Goal: Task Accomplishment & Management: Manage account settings

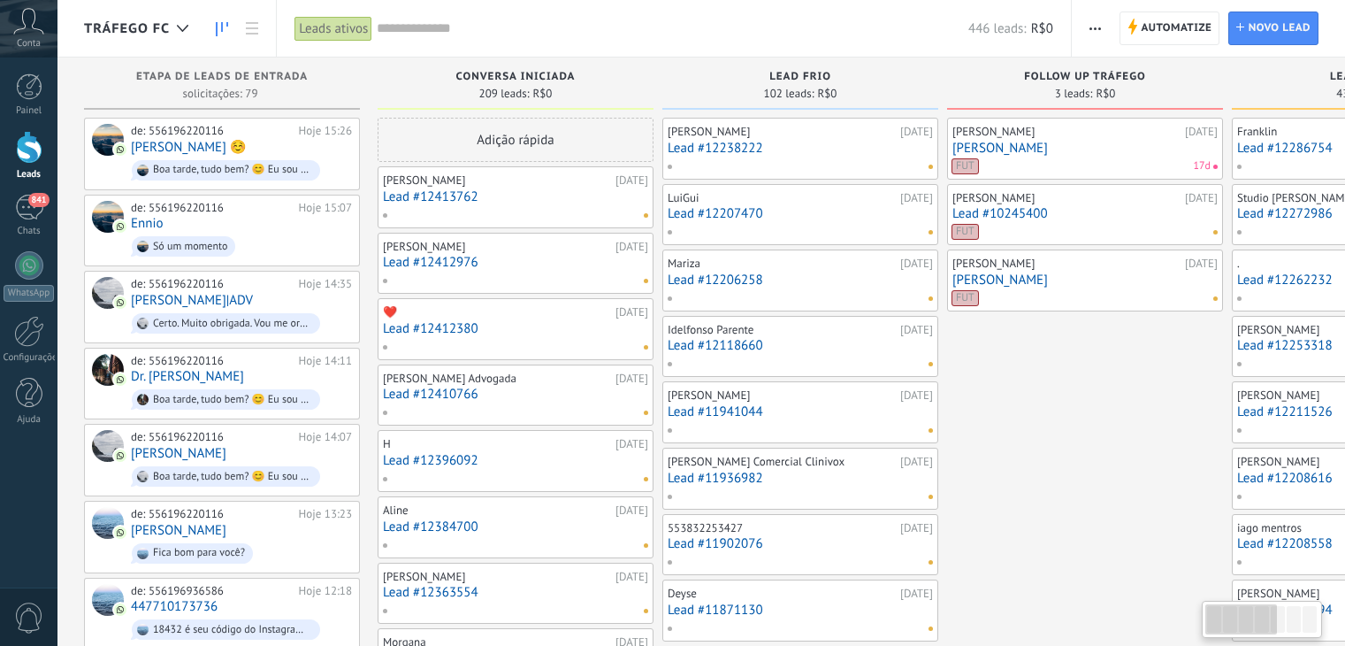
click at [451, 33] on input "text" at bounding box center [673, 28] width 592 height 19
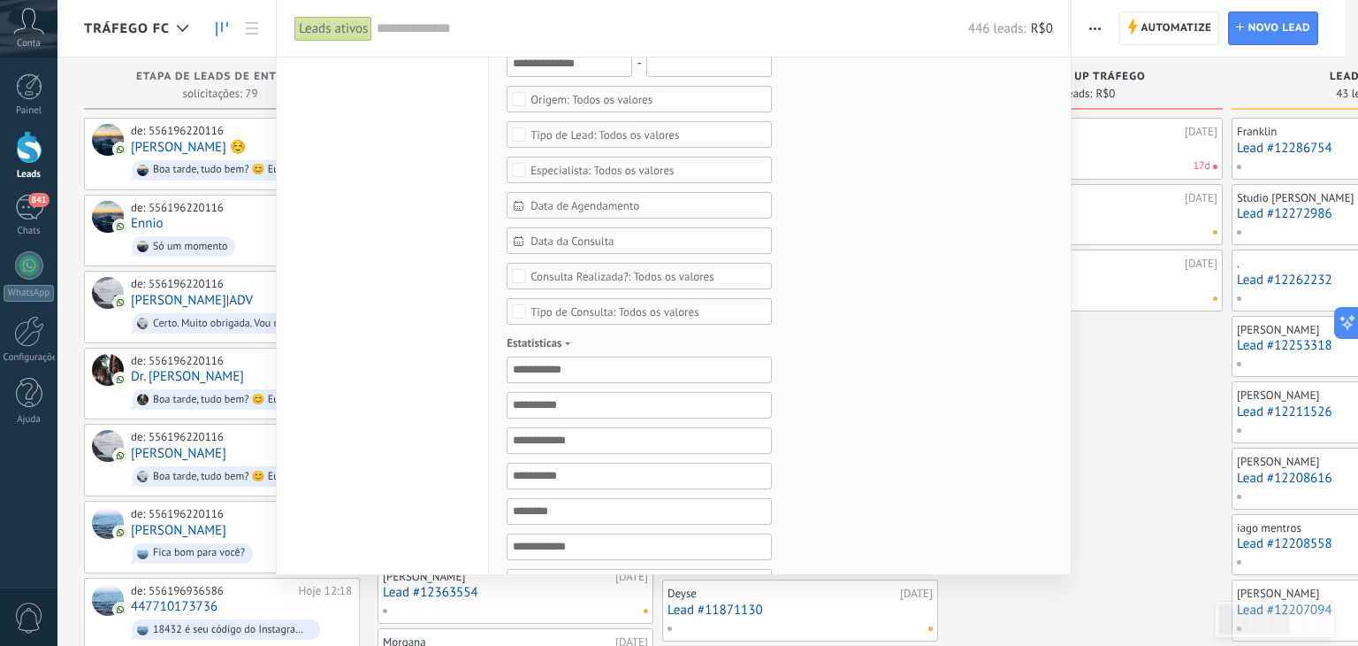
scroll to position [722, 0]
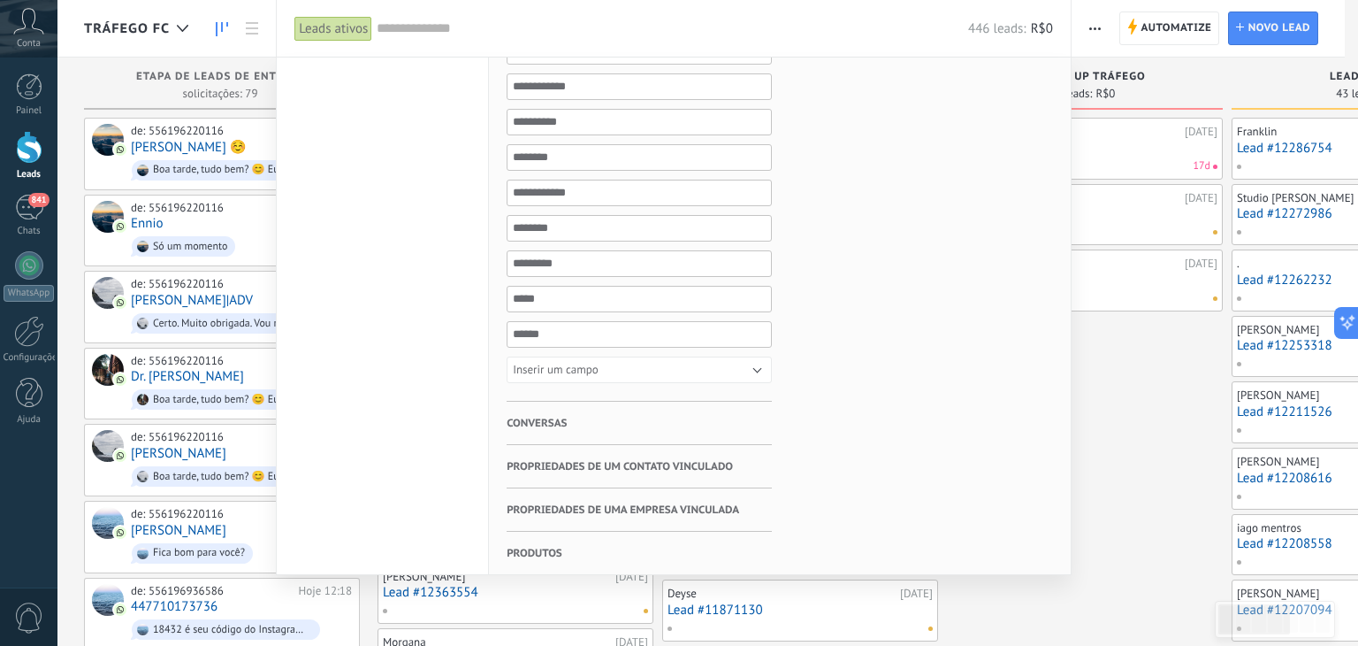
click at [567, 411] on h3 "Conversas" at bounding box center [639, 422] width 265 height 42
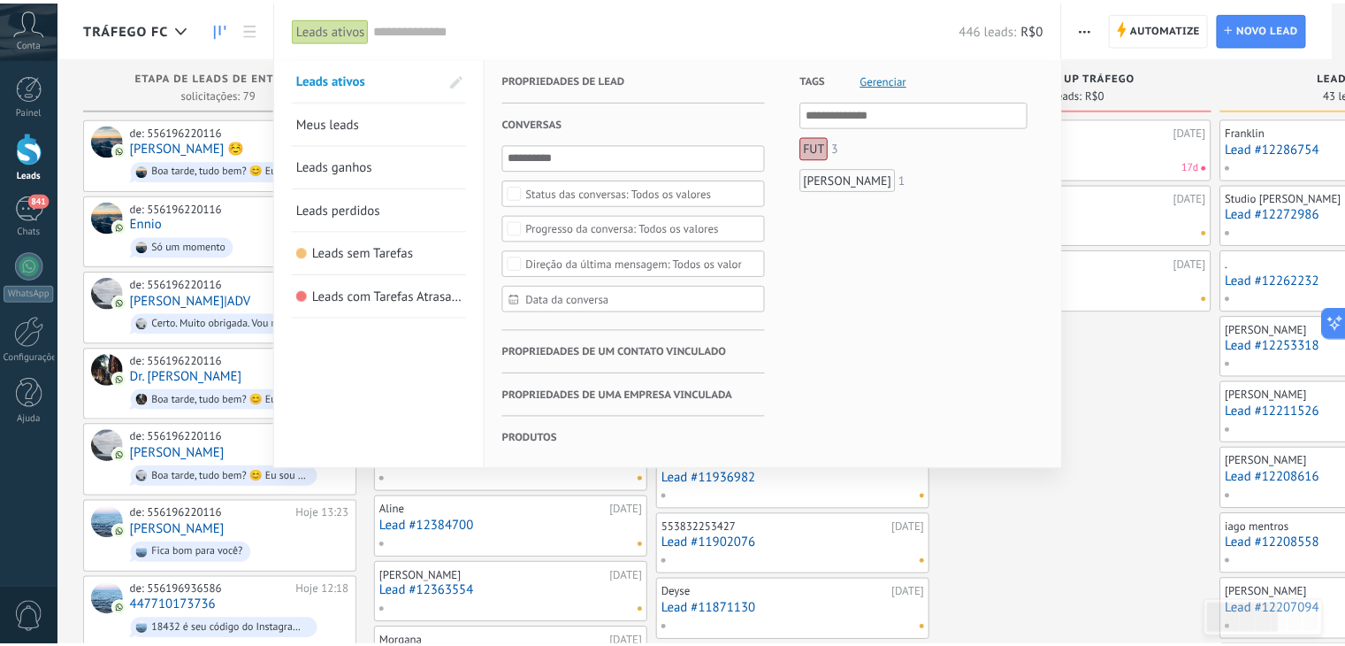
scroll to position [0, 0]
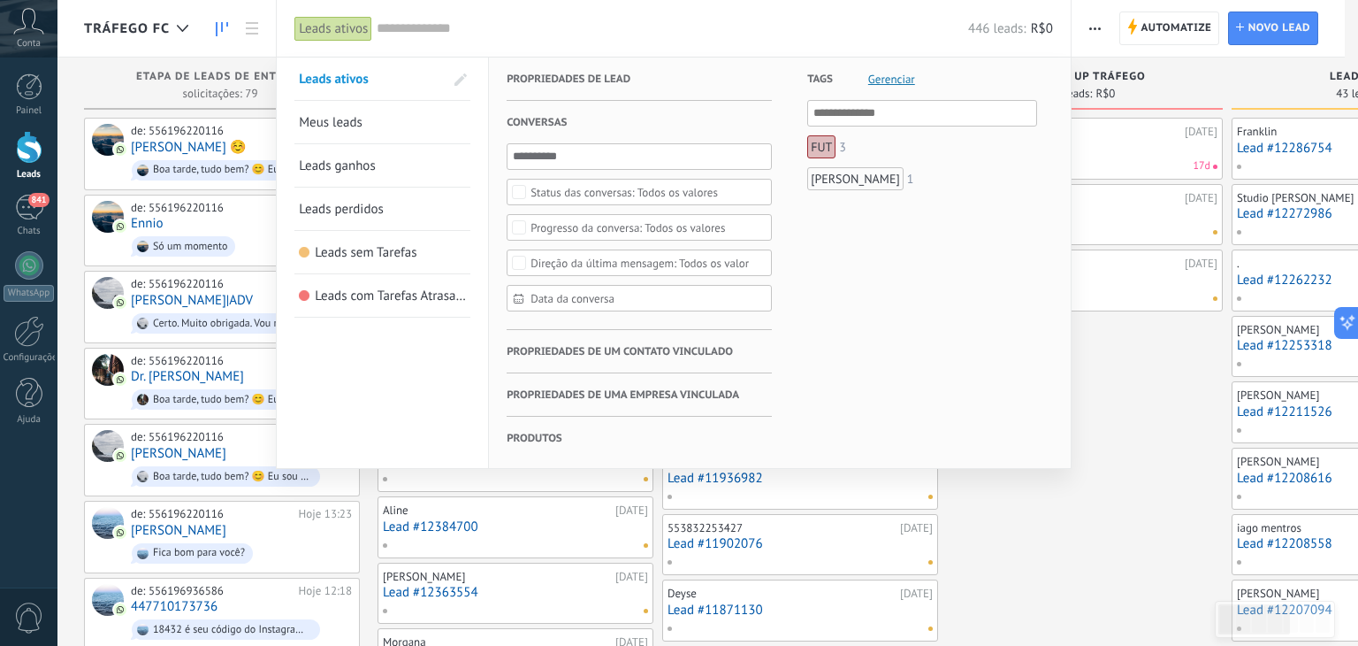
click at [630, 197] on div "Todos os valores" at bounding box center [624, 192] width 187 height 13
click at [791, 193] on div "Tags Gerenciar E Ou FUT 3 Anna Flávia 1" at bounding box center [904, 262] width 265 height 410
click at [609, 301] on span "Data da conversa" at bounding box center [647, 298] width 232 height 13
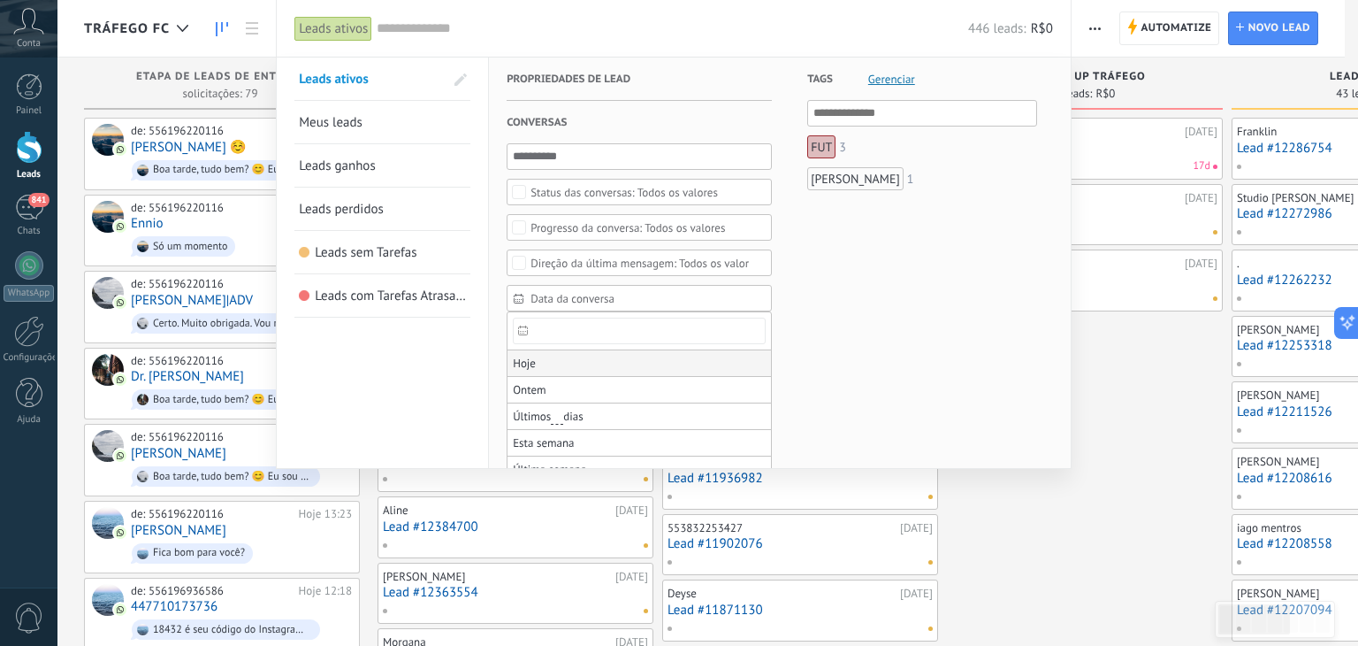
click at [557, 362] on li "Hoje" at bounding box center [640, 363] width 264 height 27
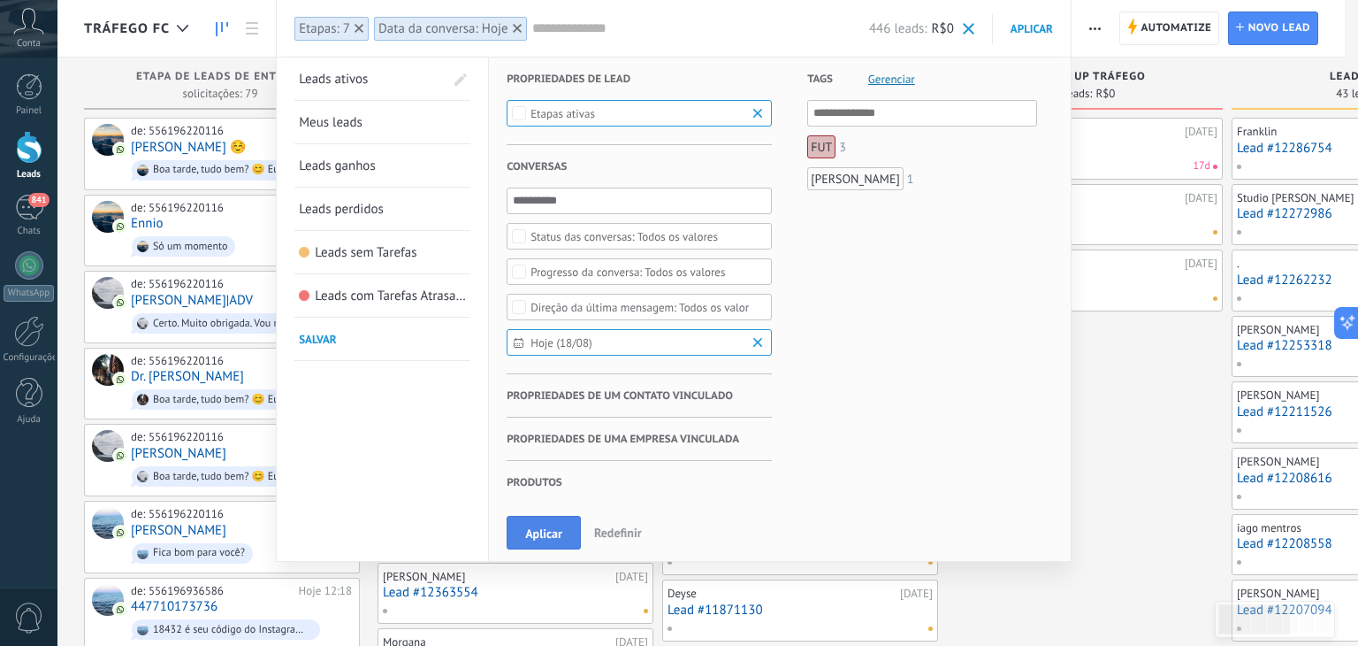
click at [557, 527] on span "Aplicar" at bounding box center [543, 533] width 37 height 12
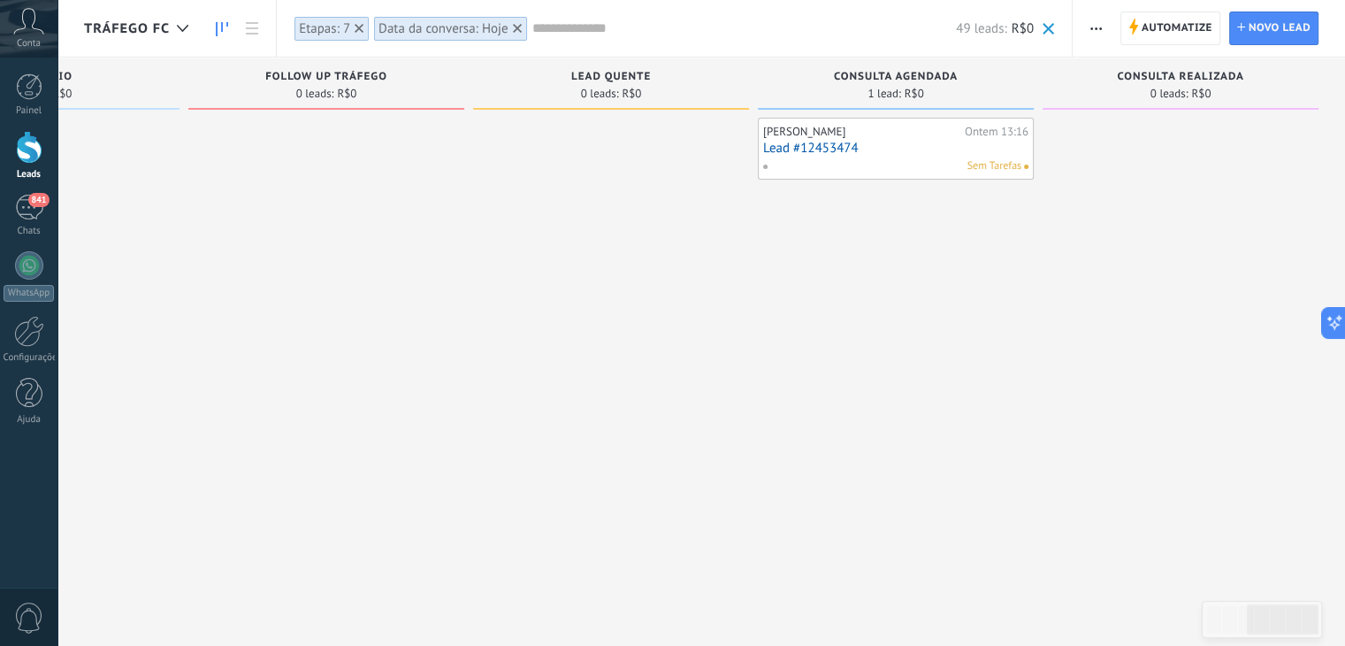
click at [830, 149] on link "Lead #12453474" at bounding box center [895, 148] width 265 height 15
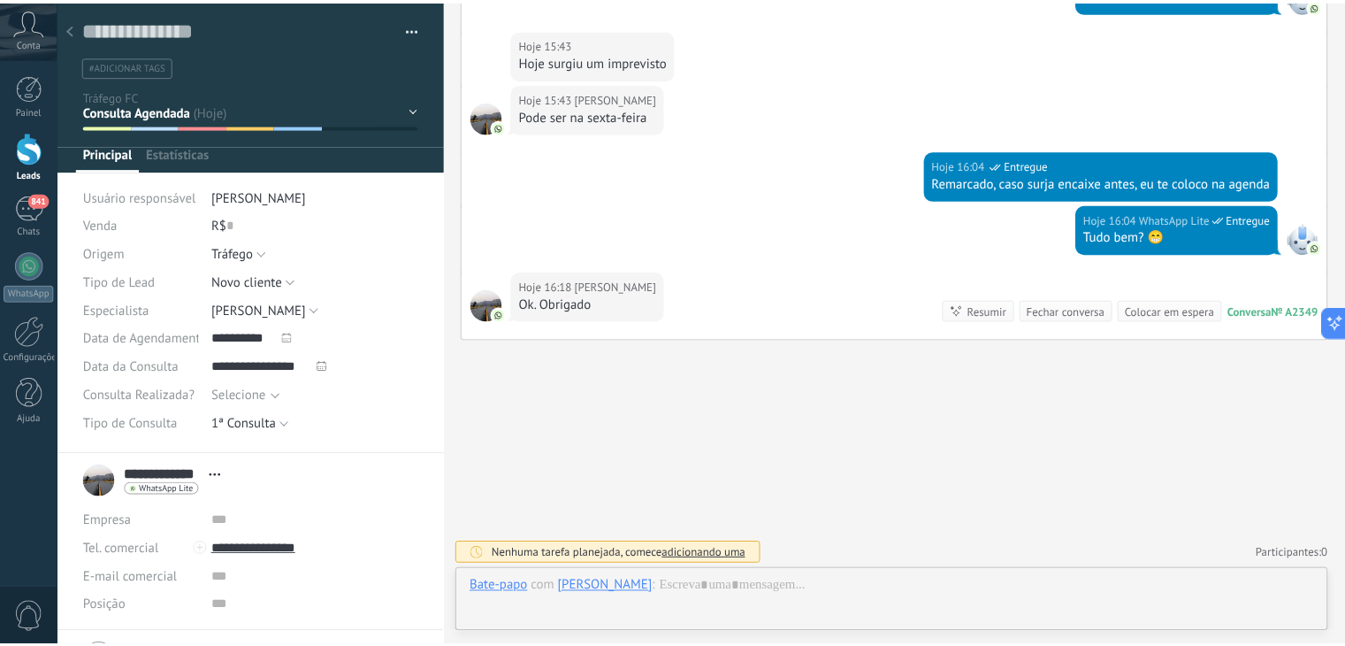
scroll to position [26, 0]
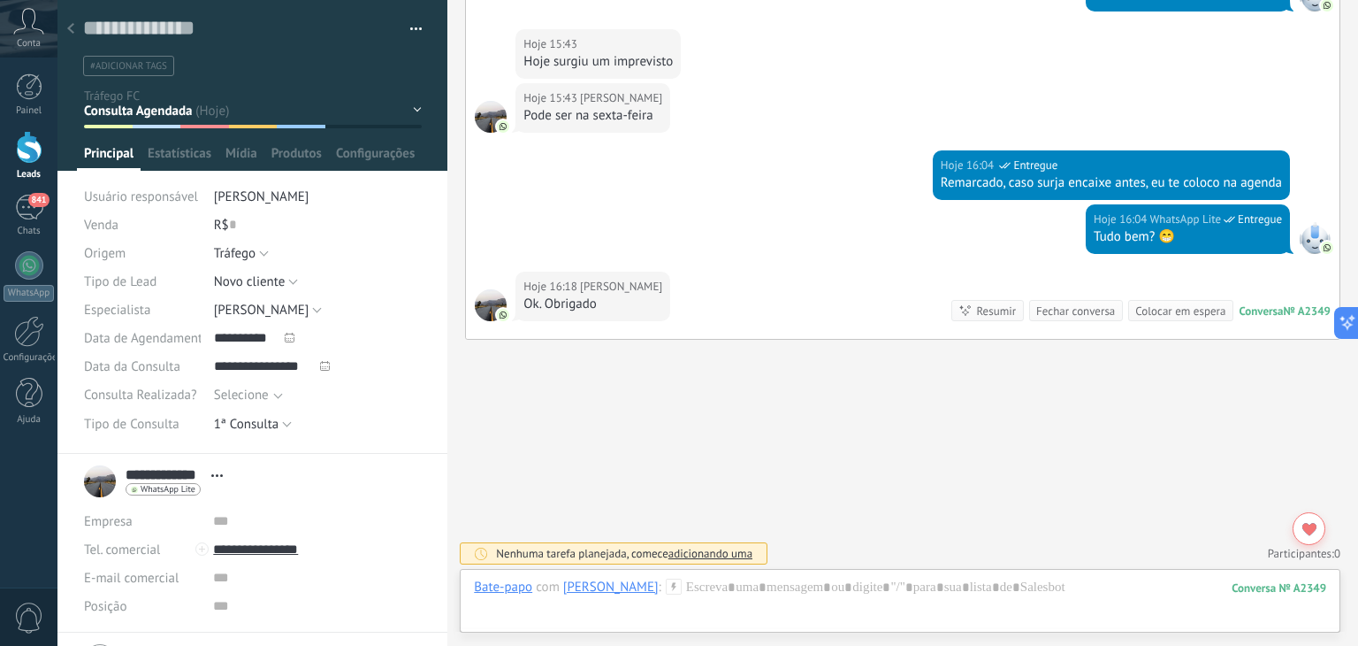
click at [67, 23] on icon at bounding box center [70, 28] width 7 height 11
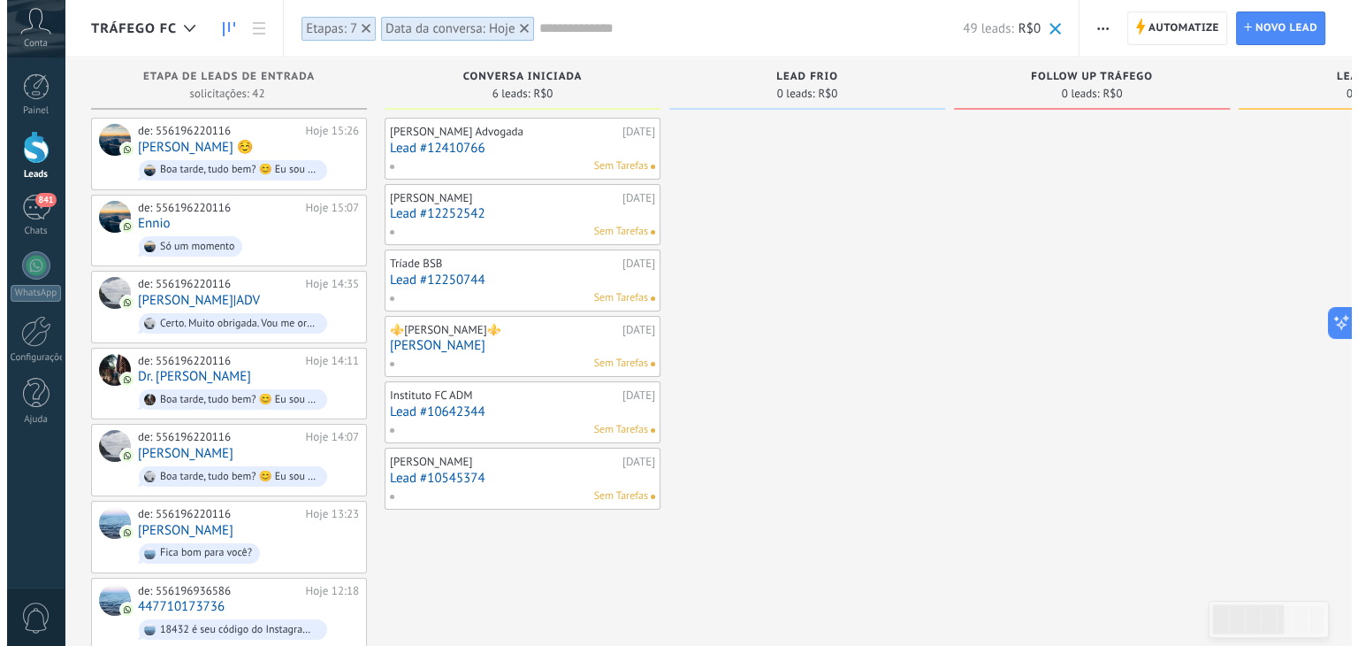
scroll to position [0, 32]
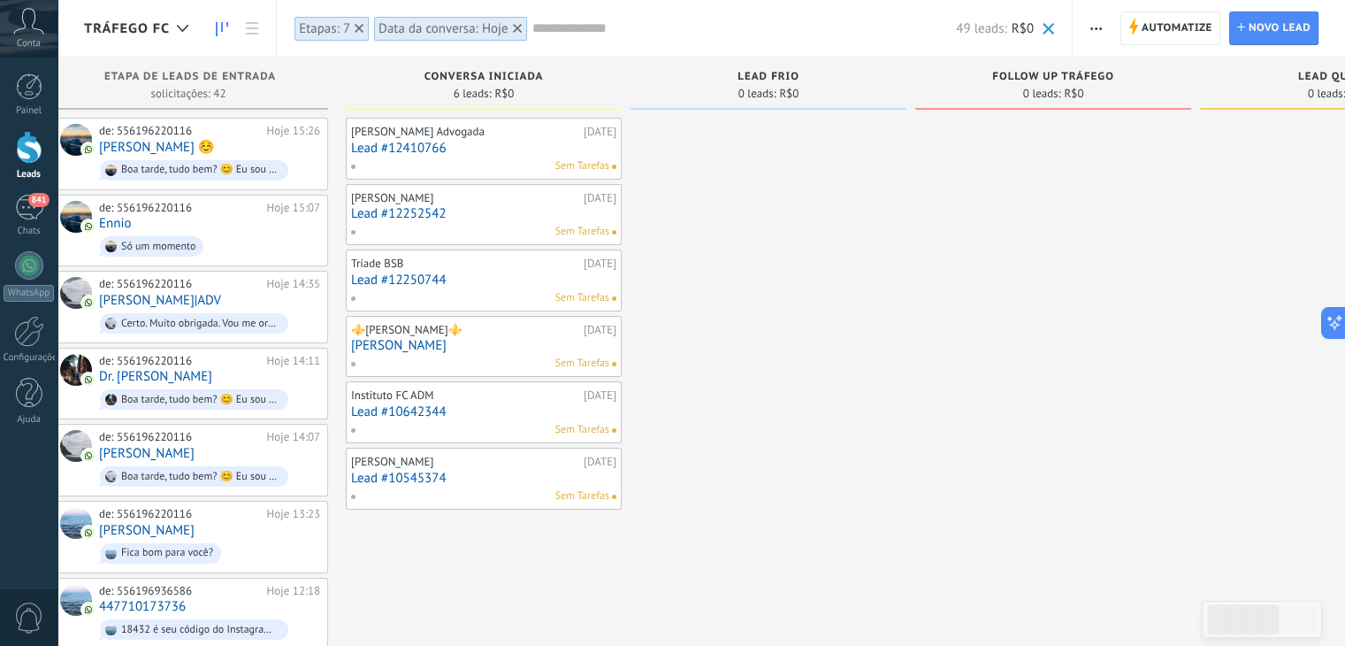
click at [421, 475] on link "Lead #10545374" at bounding box center [483, 477] width 265 height 15
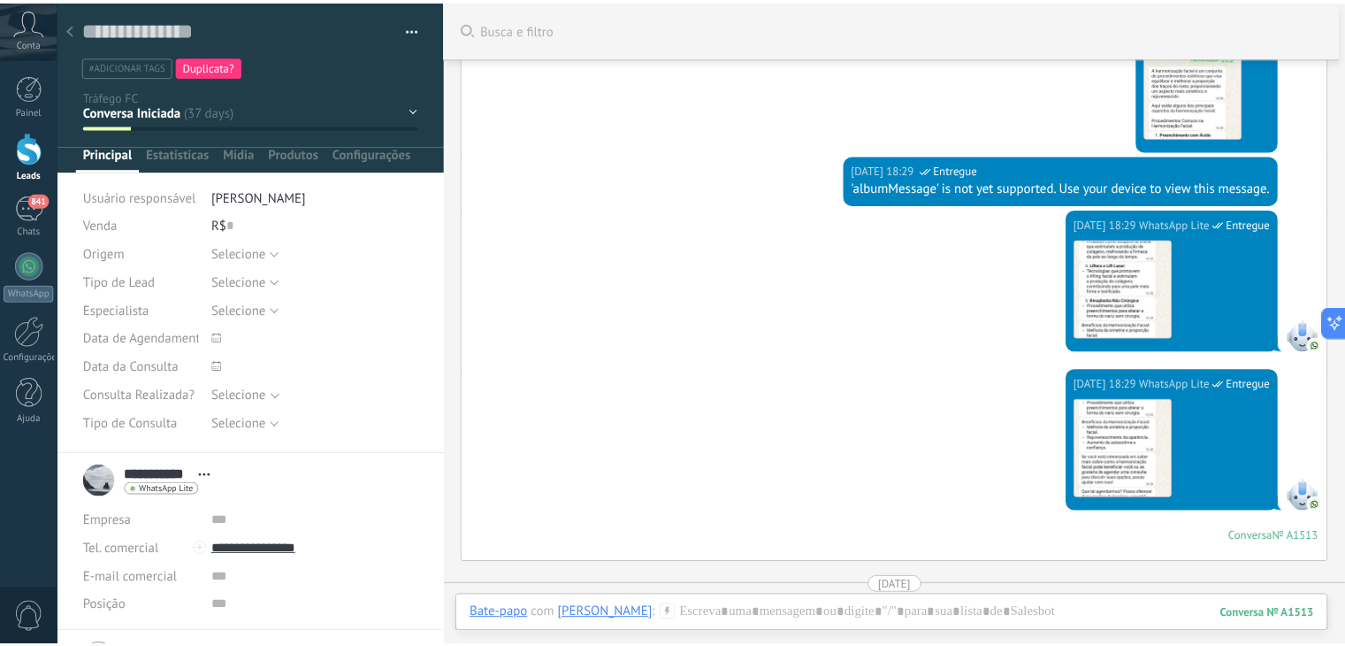
scroll to position [973, 0]
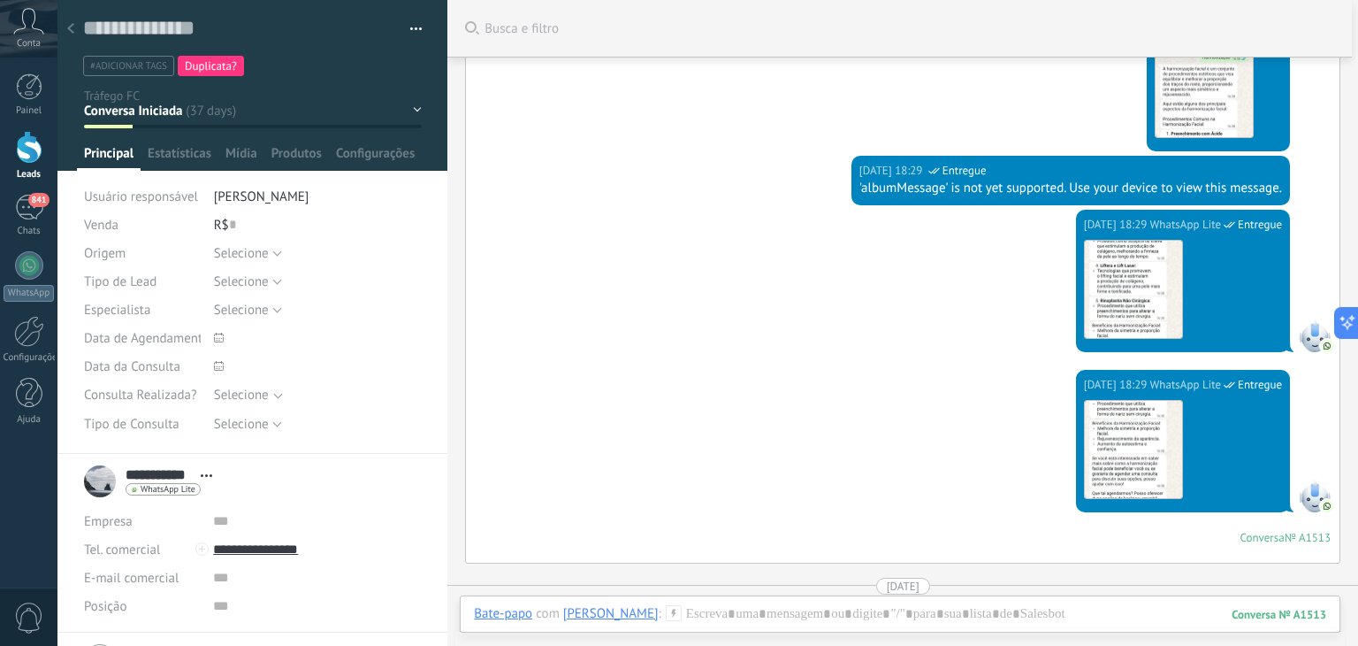
click at [71, 34] on icon at bounding box center [70, 28] width 7 height 11
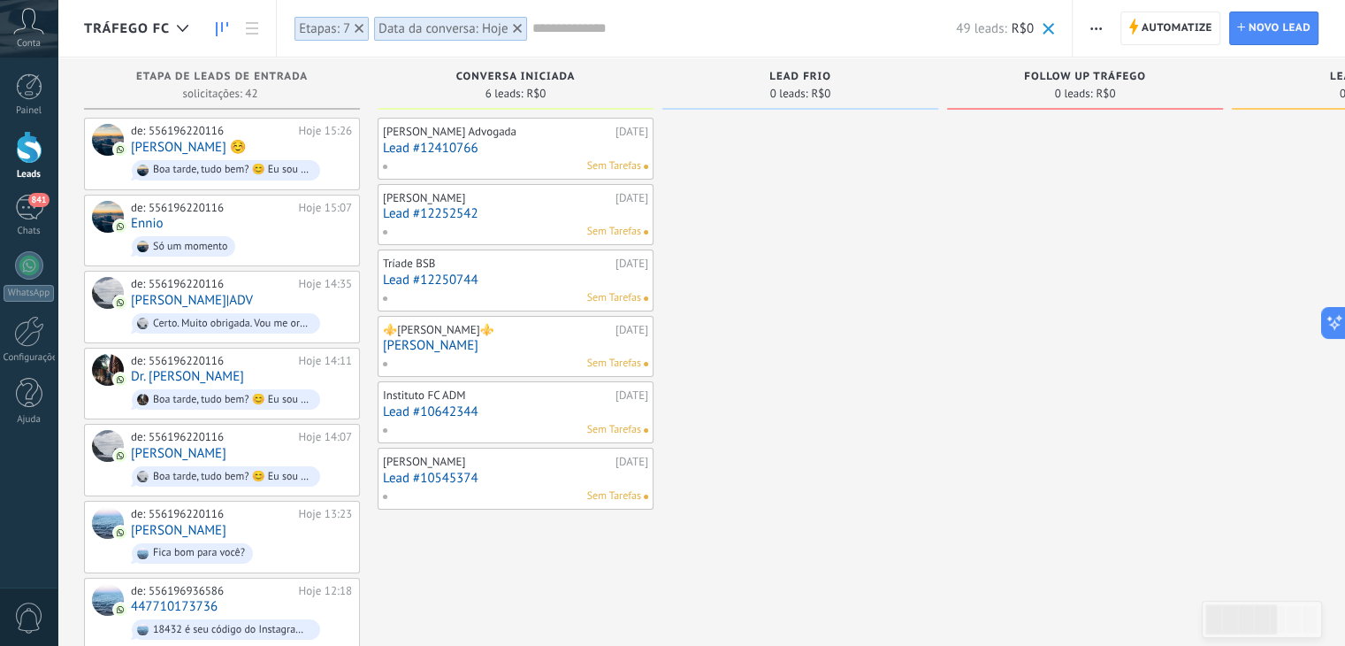
click at [455, 218] on link "Lead #12252542" at bounding box center [515, 213] width 265 height 15
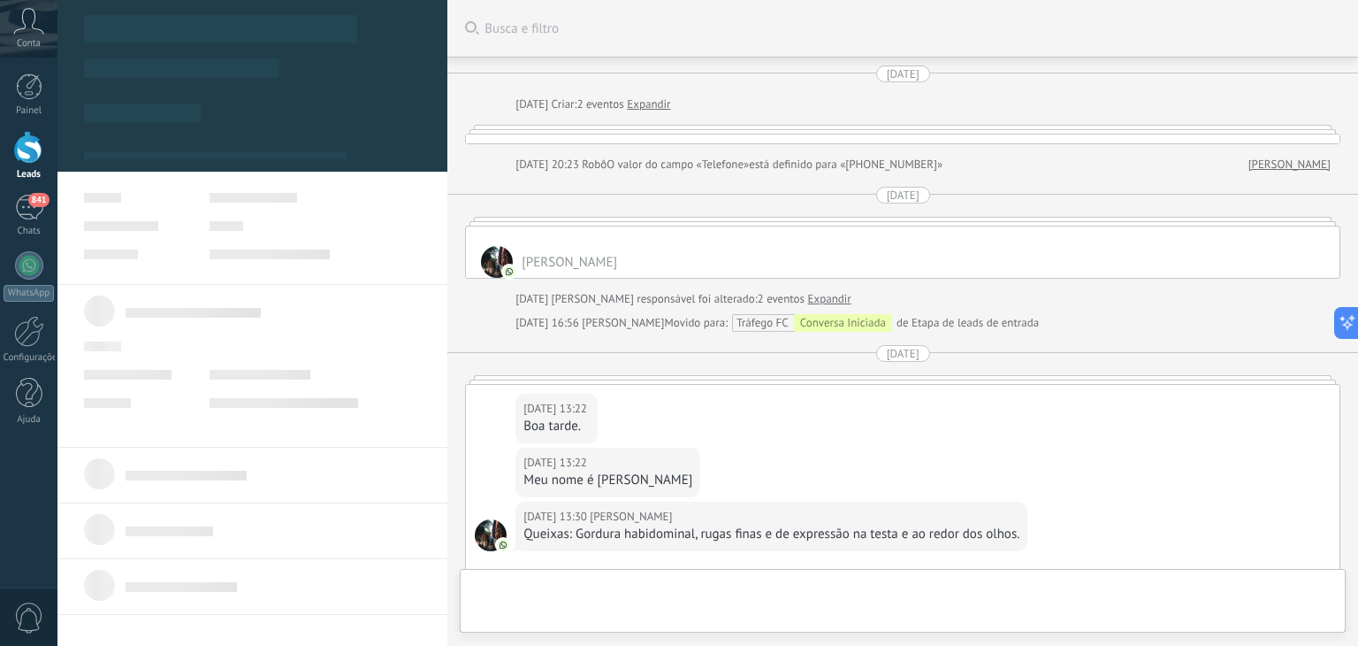
type textarea "**********"
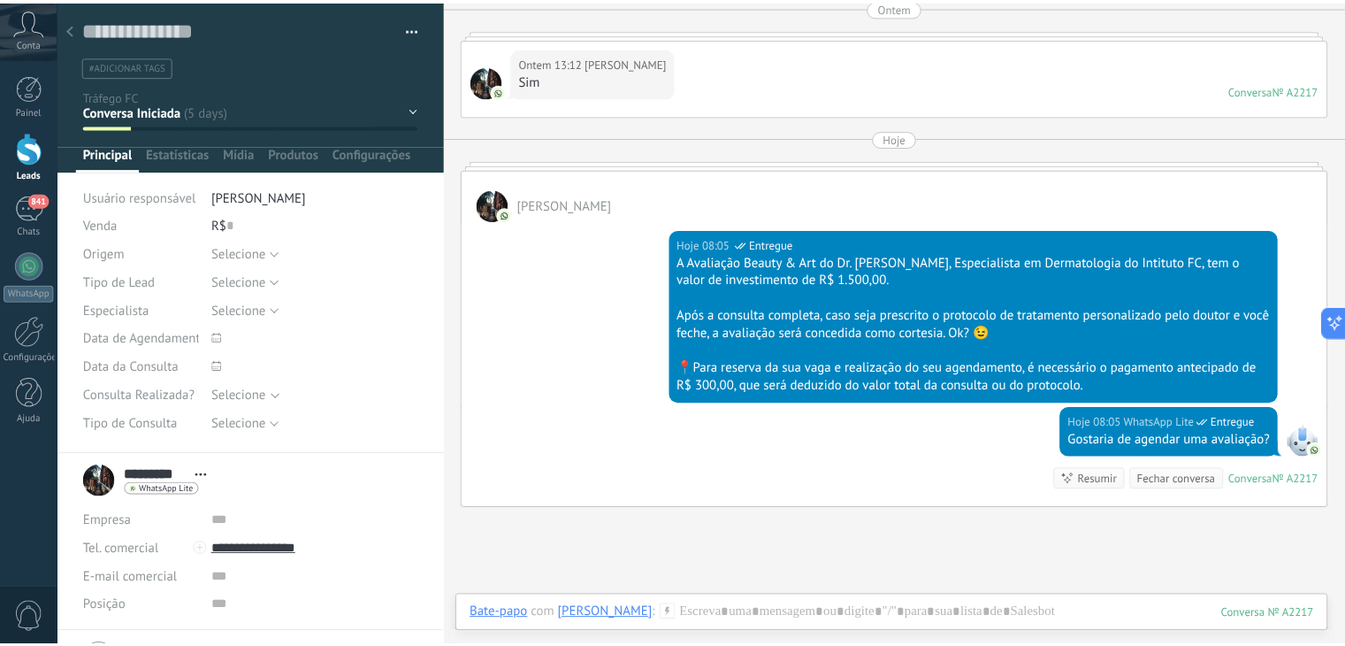
scroll to position [1363, 0]
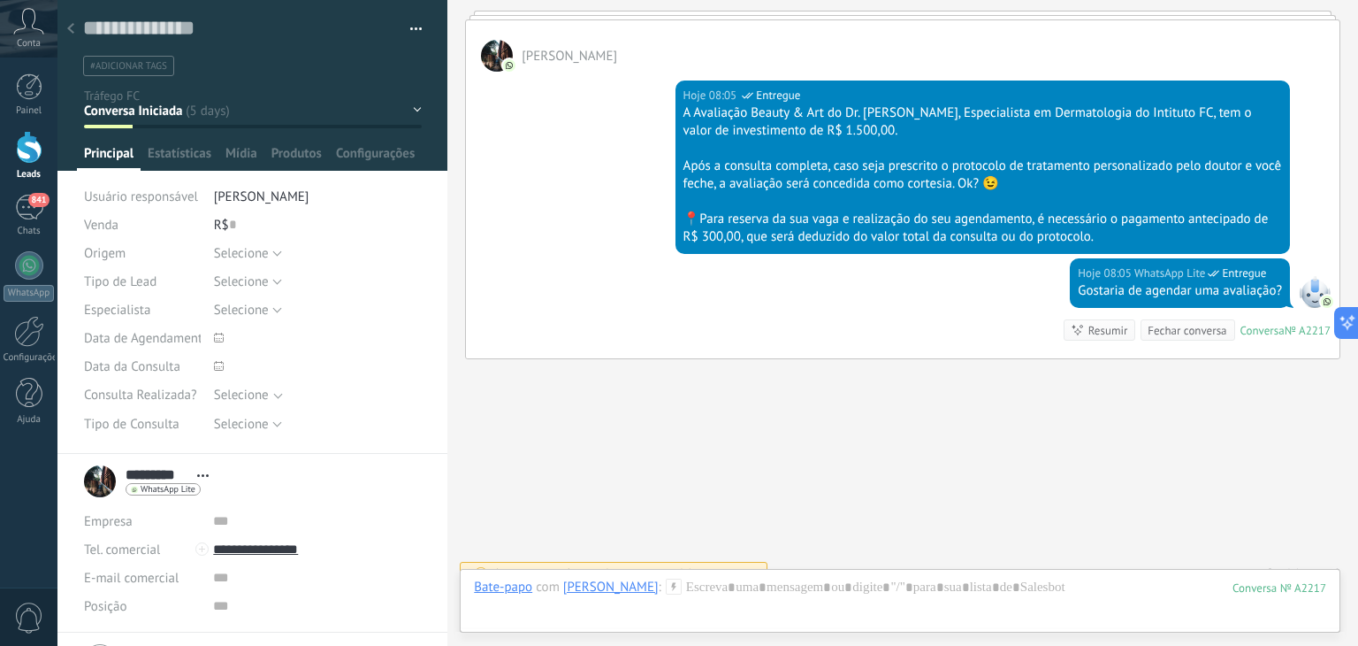
click at [65, 30] on div at bounding box center [70, 29] width 25 height 34
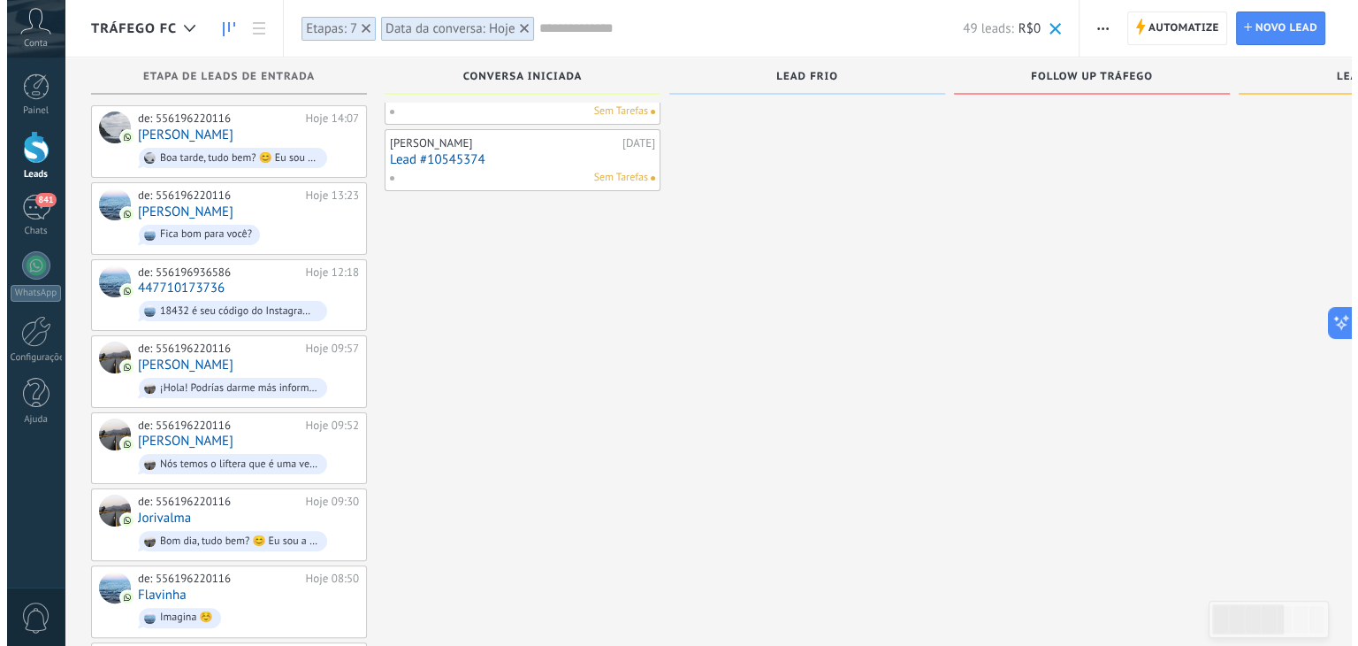
scroll to position [361, 0]
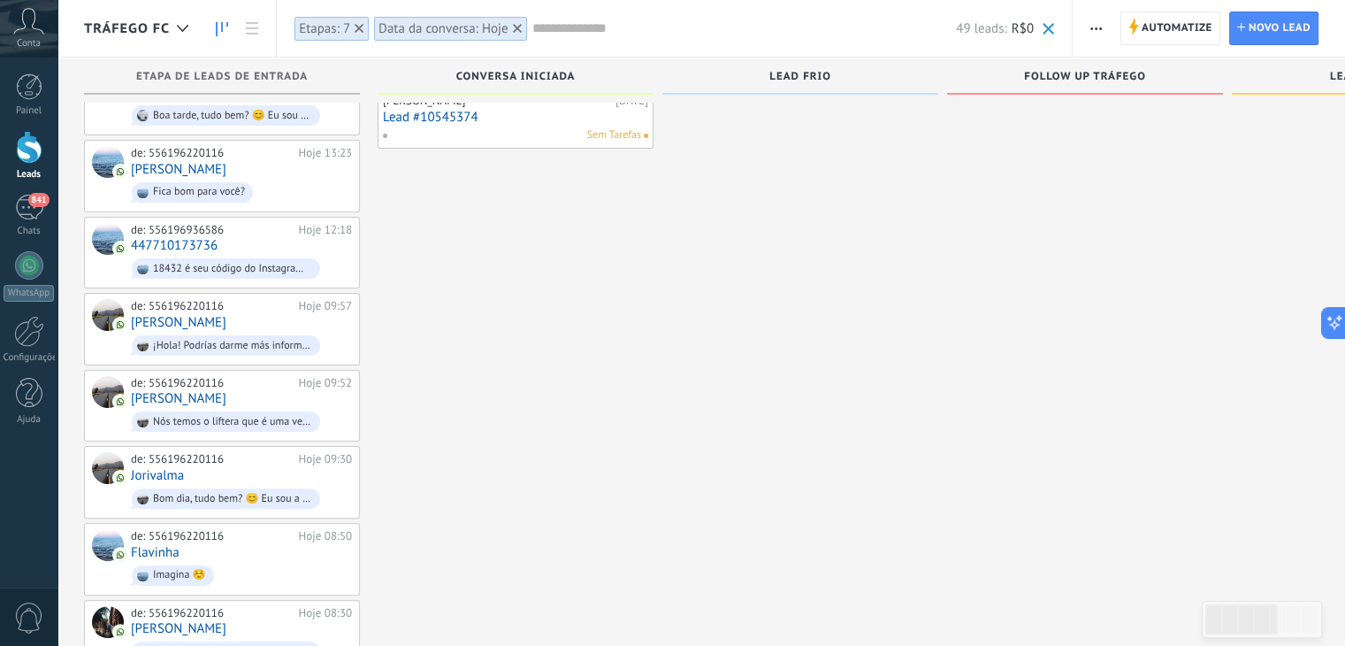
click at [548, 28] on input "text" at bounding box center [744, 28] width 424 height 19
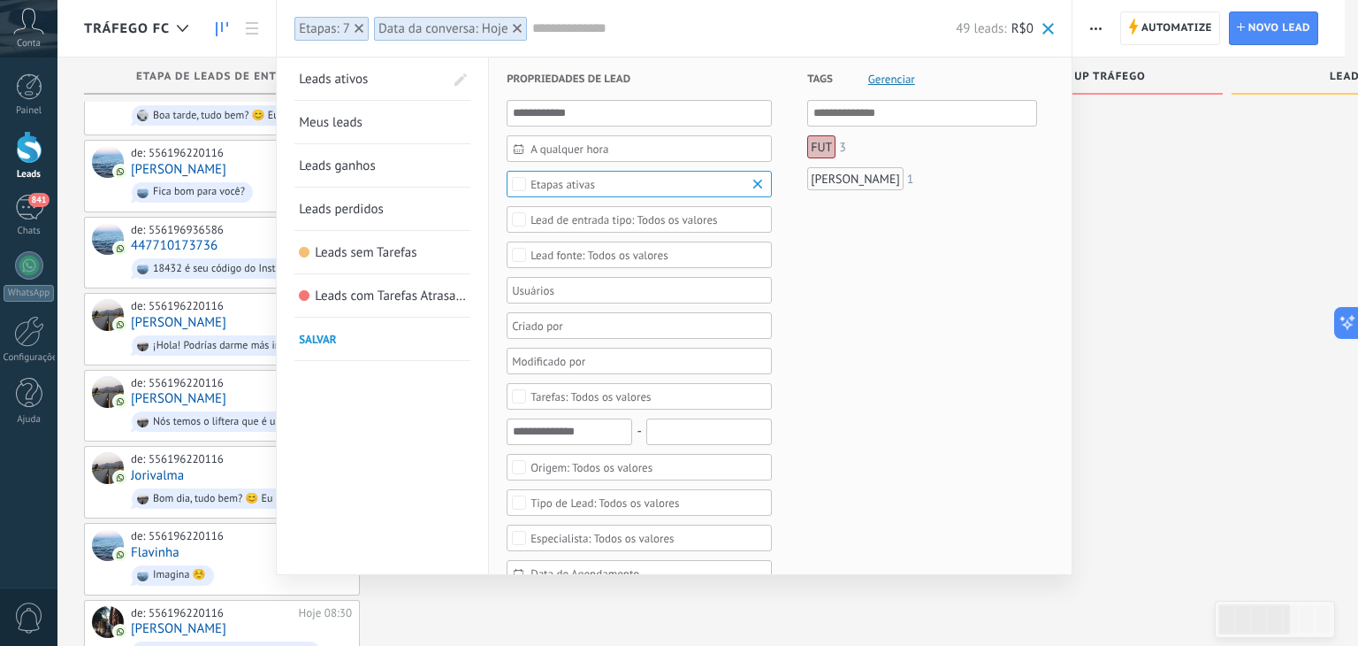
scroll to position [769, 0]
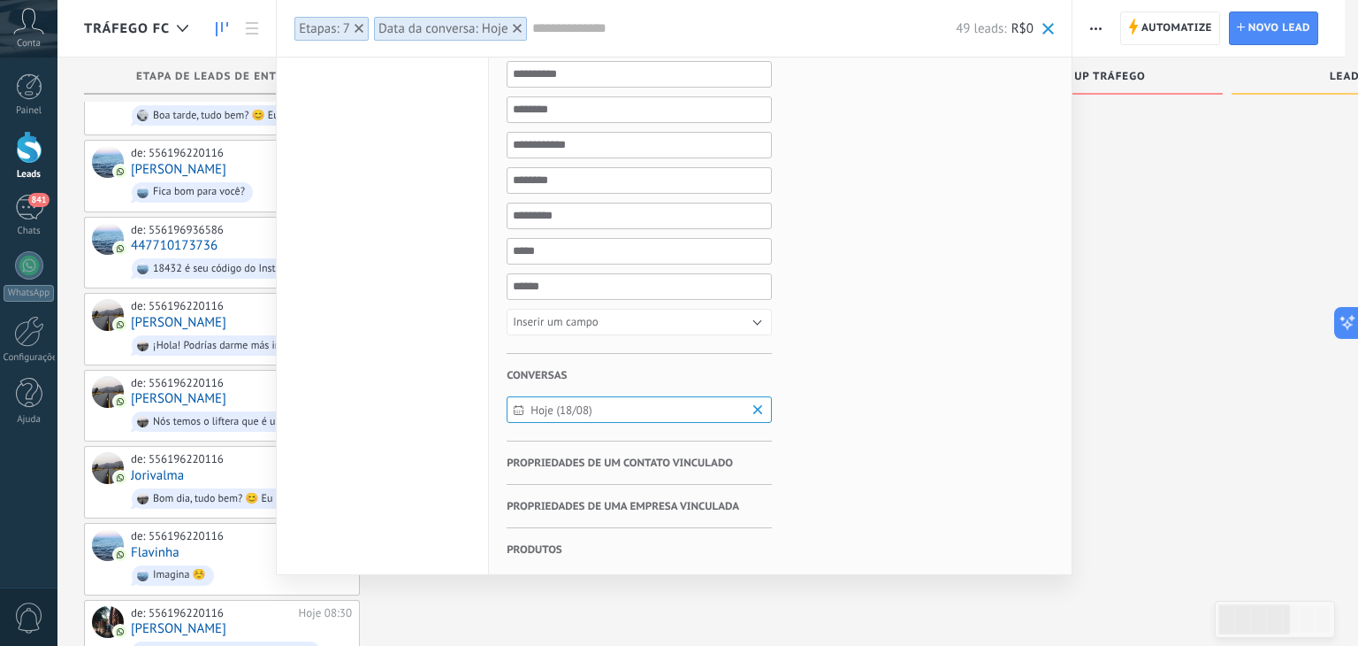
click at [760, 406] on b at bounding box center [760, 410] width 21 height 18
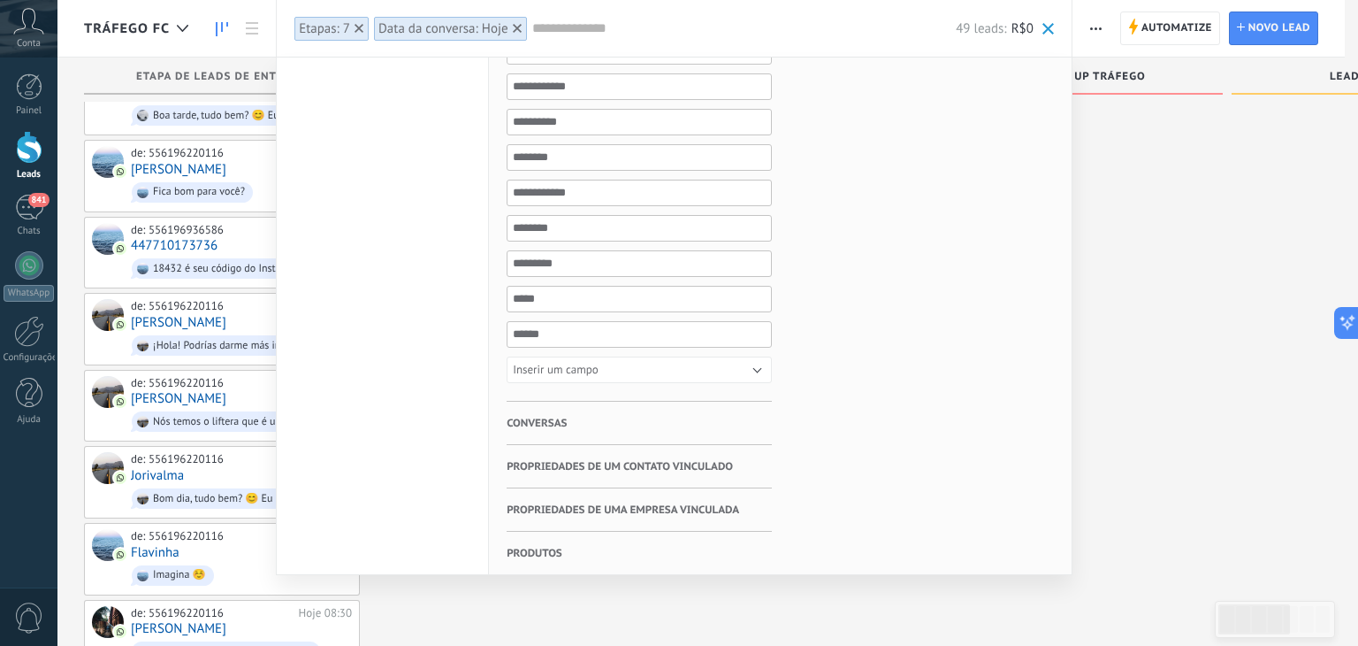
scroll to position [765, 0]
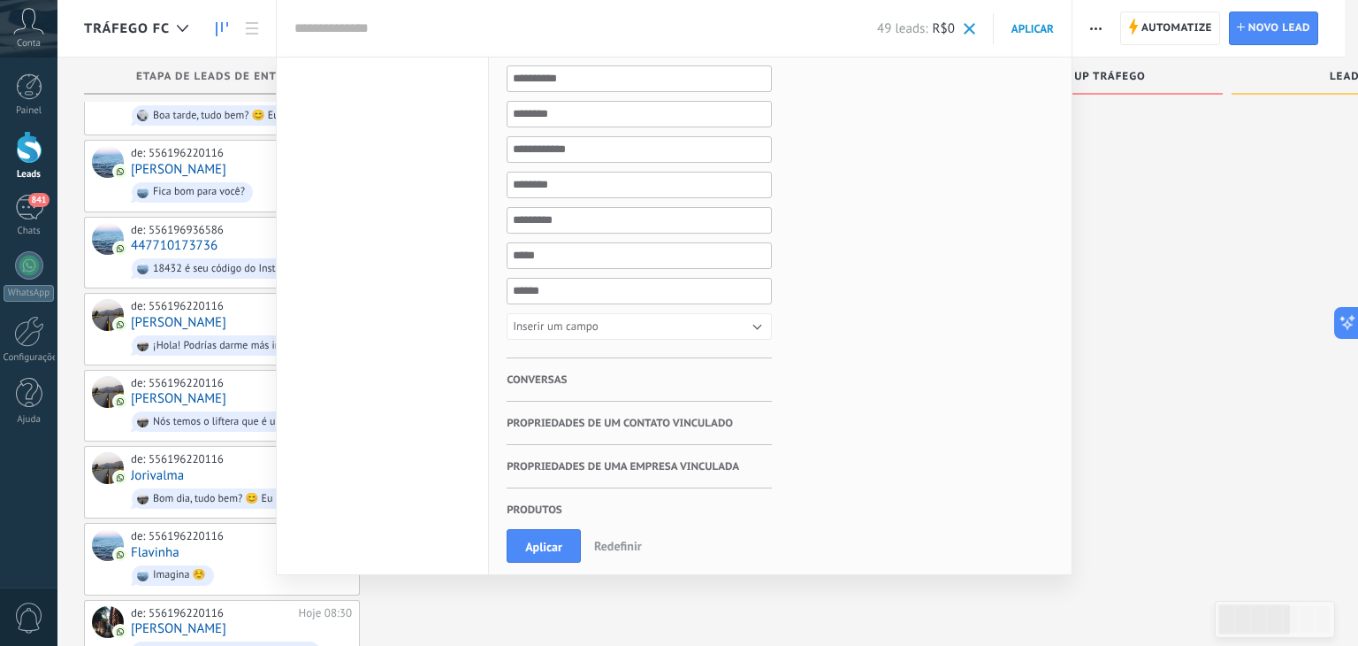
click at [594, 371] on h3 "Conversas" at bounding box center [639, 379] width 265 height 42
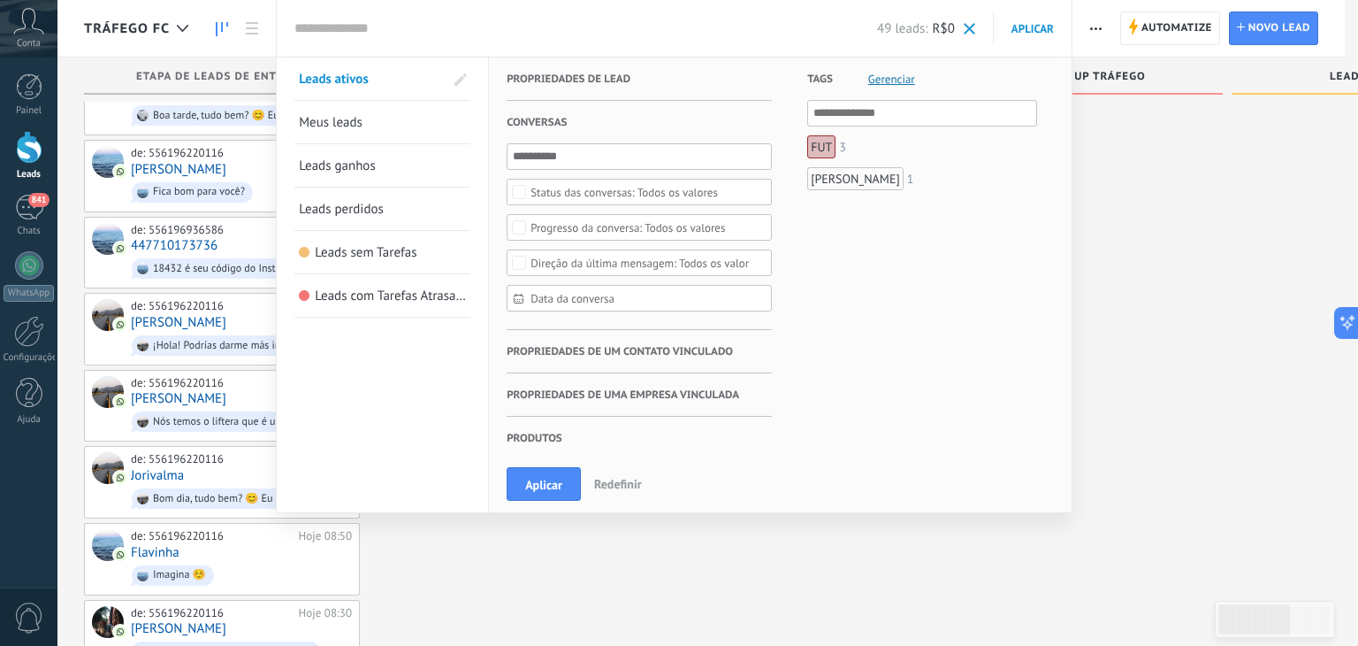
click at [670, 268] on div "Todos os valores" at bounding box center [645, 262] width 229 height 13
click at [823, 267] on div "Tags Gerenciar E Ou FUT 3 Anna Flávia 1" at bounding box center [904, 262] width 265 height 410
click at [686, 231] on div "Todos os valores" at bounding box center [628, 227] width 195 height 13
click at [806, 227] on div "Tags Gerenciar E Ou FUT 3 Anna Flávia 1" at bounding box center [904, 262] width 265 height 410
click at [685, 188] on div "Todos os valores" at bounding box center [624, 192] width 187 height 13
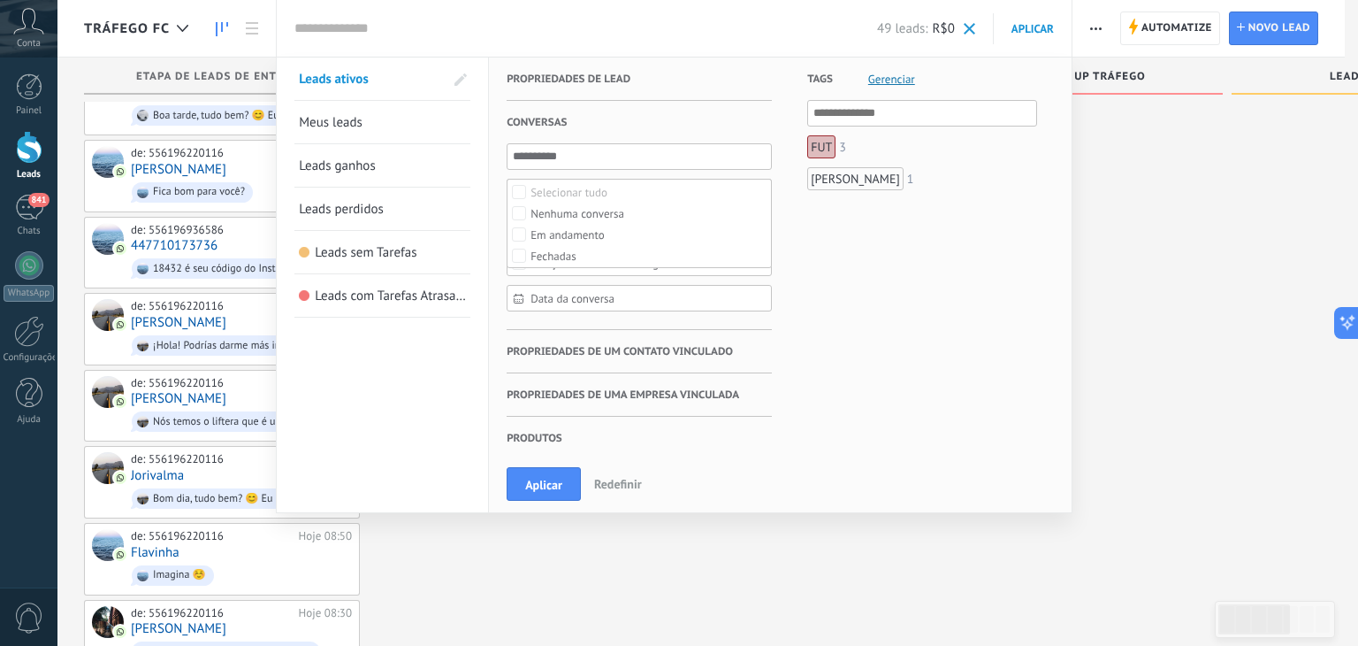
click at [838, 348] on div "Tags Gerenciar E Ou FUT 3 Anna Flávia 1" at bounding box center [904, 262] width 265 height 410
click at [1229, 278] on div at bounding box center [679, 323] width 1358 height 646
